Goal: Find specific page/section: Find specific page/section

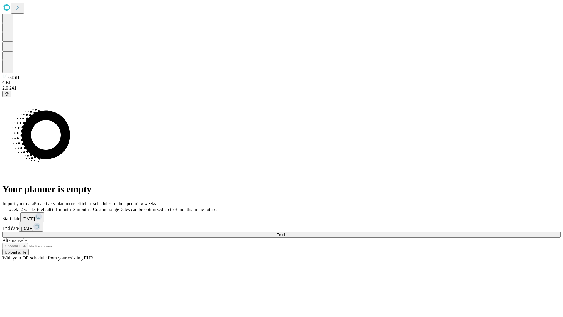
click at [286, 232] on span "Fetch" at bounding box center [282, 234] width 10 height 4
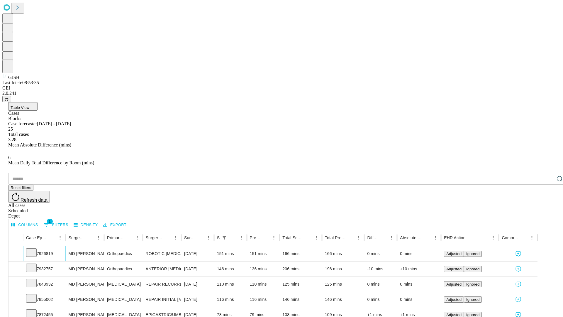
click at [34, 249] on icon at bounding box center [31, 252] width 6 height 6
